Goal: Obtain resource: Download file/media

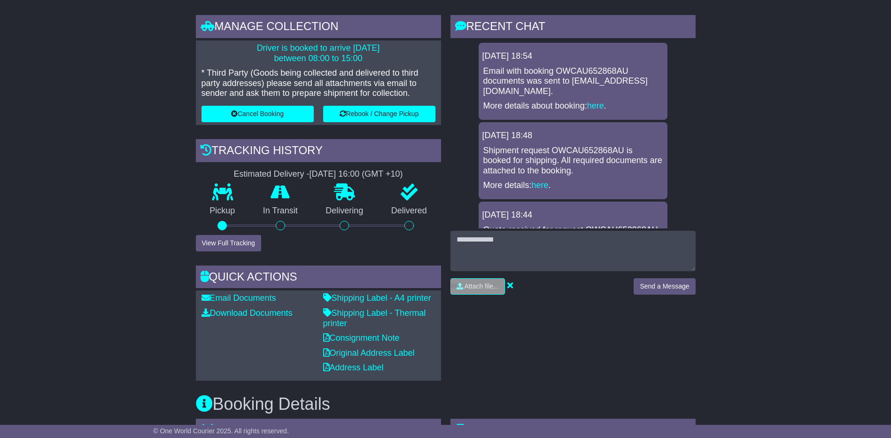
scroll to position [188, 0]
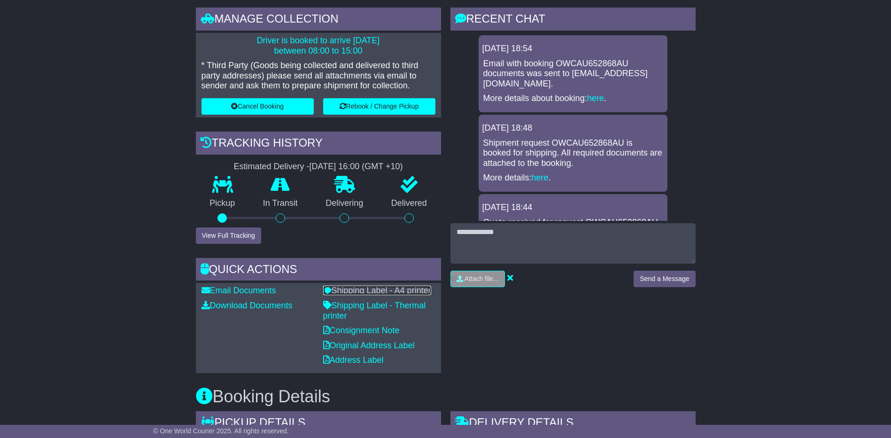
click at [373, 290] on link "Shipping Label - A4 printer" at bounding box center [377, 290] width 108 height 9
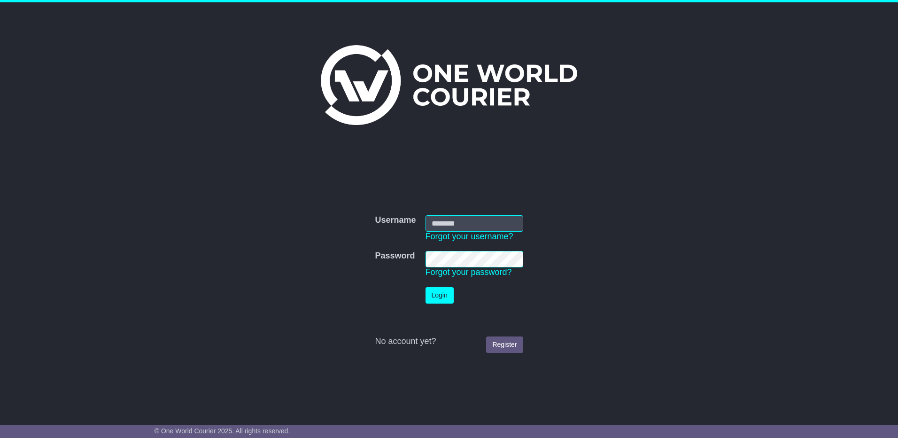
type input "**********"
click at [447, 290] on button "Login" at bounding box center [439, 295] width 28 height 16
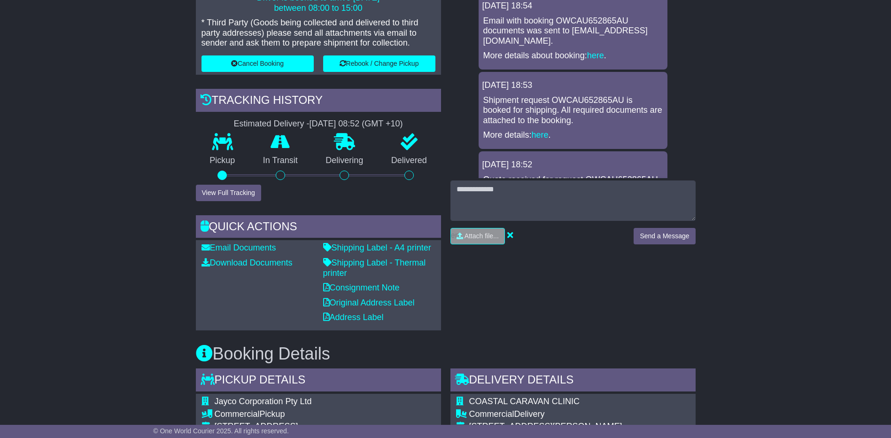
scroll to position [235, 0]
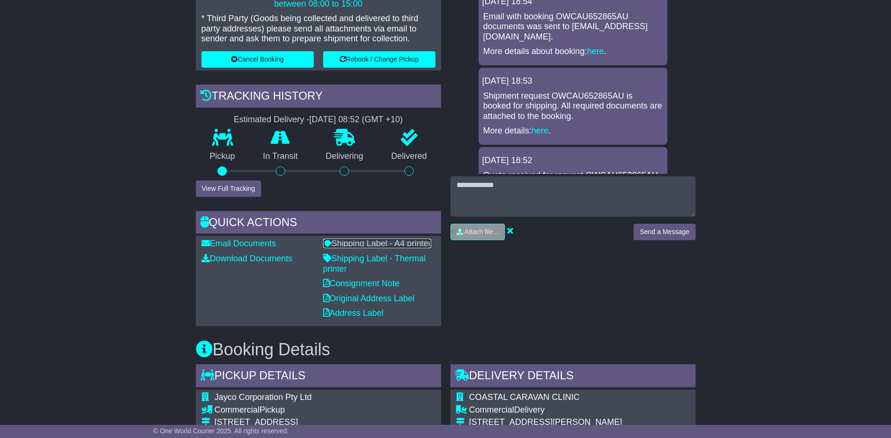
click at [397, 241] on link "Shipping Label - A4 printer" at bounding box center [377, 243] width 108 height 9
